Goal: Transaction & Acquisition: Book appointment/travel/reservation

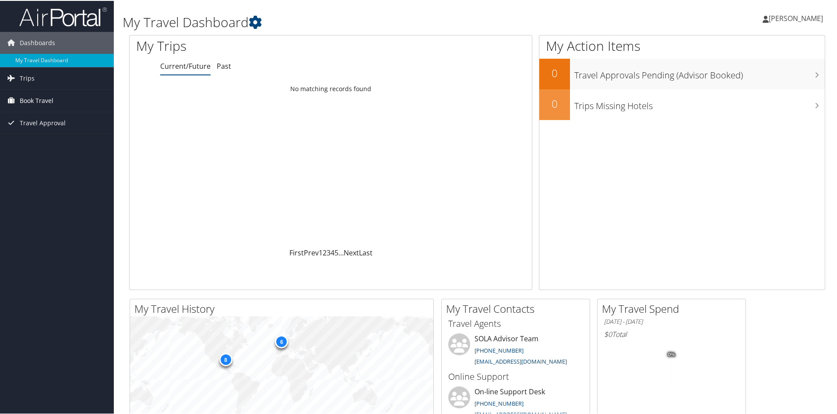
click at [30, 97] on span "Book Travel" at bounding box center [37, 100] width 34 height 22
click at [33, 130] on link "Book/Manage Online Trips" at bounding box center [57, 130] width 114 height 13
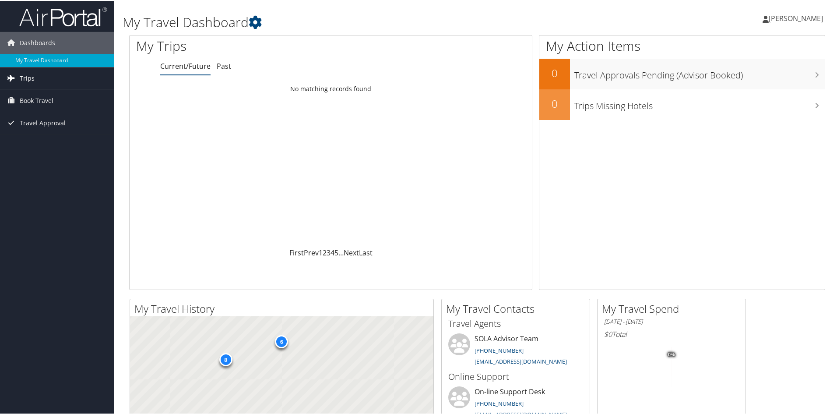
click at [25, 77] on span "Trips" at bounding box center [27, 78] width 15 height 22
click at [31, 97] on link "Current/Future Trips" at bounding box center [57, 94] width 114 height 13
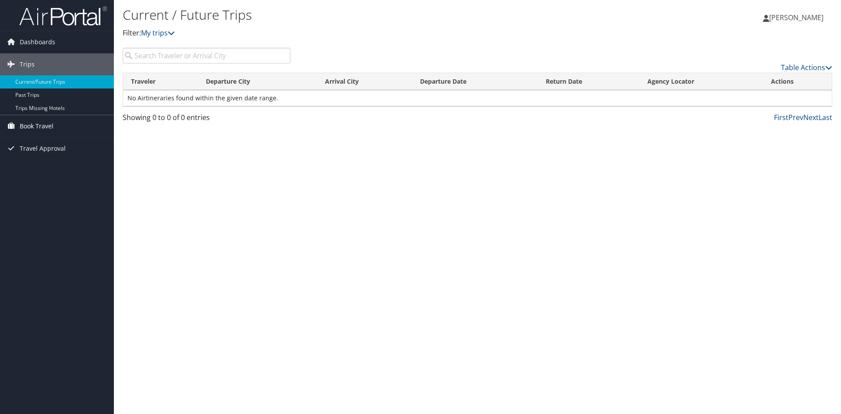
click at [33, 126] on span "Book Travel" at bounding box center [37, 126] width 34 height 22
click at [35, 158] on link "Book/Manage Online Trips" at bounding box center [57, 156] width 114 height 13
